Goal: Information Seeking & Learning: Learn about a topic

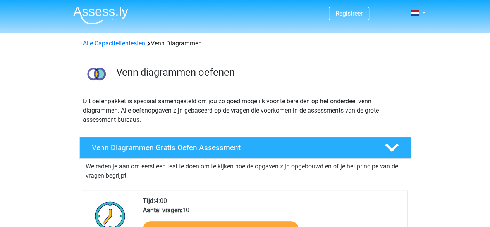
click at [229, 148] on h4 "Venn Diagrammen Gratis Oefen Assessment" at bounding box center [232, 147] width 281 height 9
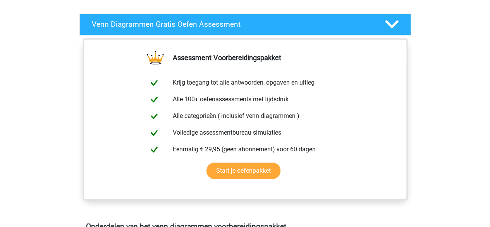
scroll to position [124, 0]
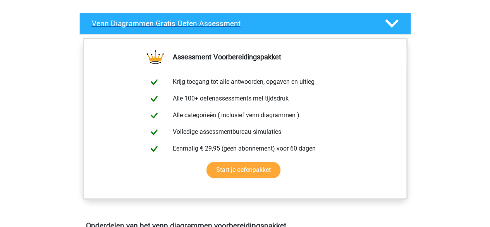
click at [391, 24] on polygon at bounding box center [392, 23] width 14 height 9
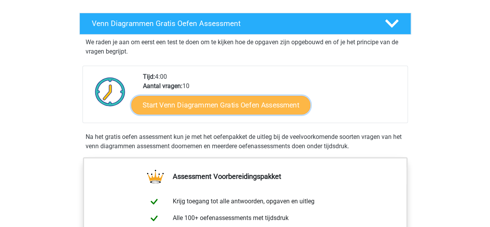
click at [250, 102] on link "Start Venn Diagrammen Gratis Oefen Assessment" at bounding box center [220, 105] width 179 height 19
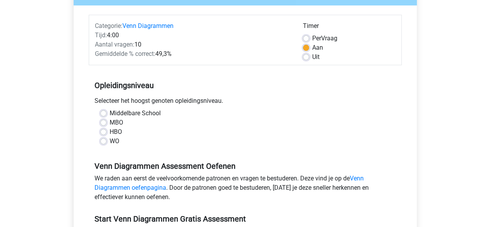
scroll to position [93, 0]
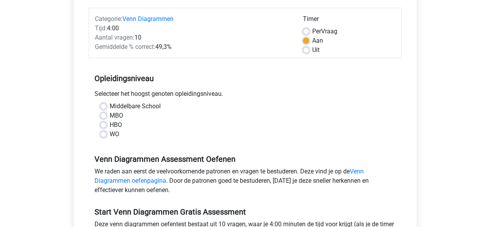
click at [110, 103] on label "Middelbare School" at bounding box center [135, 106] width 51 height 9
click at [102, 103] on input "Middelbare School" at bounding box center [103, 106] width 6 height 8
radio input "true"
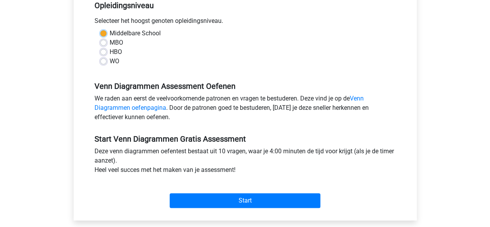
scroll to position [171, 0]
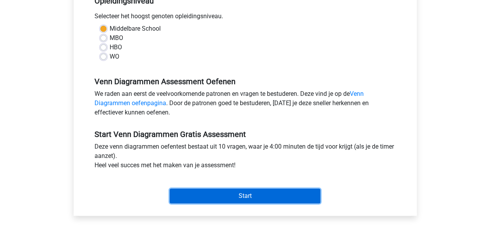
click at [245, 195] on input "Start" at bounding box center [245, 195] width 151 height 15
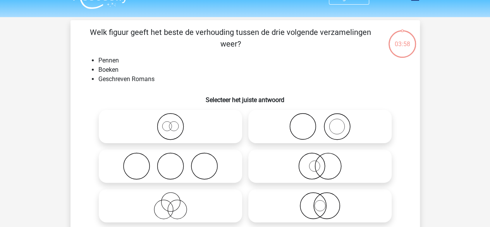
scroll to position [31, 0]
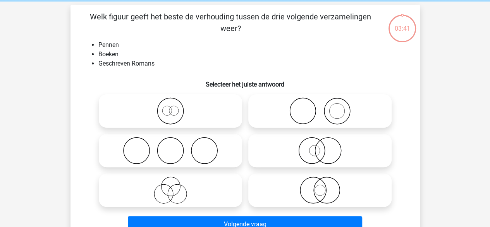
click at [176, 190] on icon at bounding box center [170, 189] width 137 height 27
click at [176, 186] on input "radio" at bounding box center [173, 183] width 5 height 5
radio input "true"
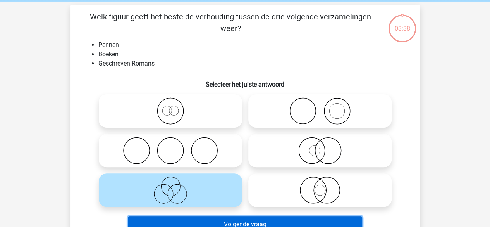
click at [294, 224] on button "Volgende vraag" at bounding box center [245, 224] width 234 height 16
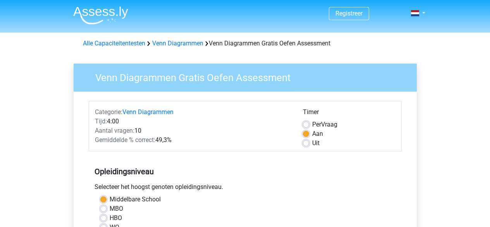
scroll to position [167, 0]
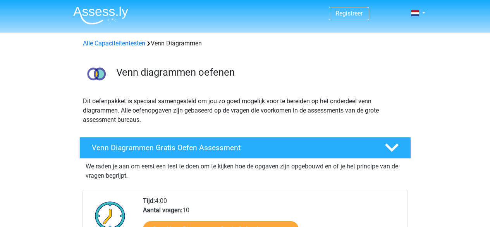
scroll to position [124, 0]
